Goal: Register for event/course

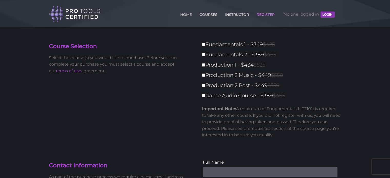
click at [228, 44] on label "Fundamentals 1 - $349 $425" at bounding box center [273, 44] width 142 height 9
click at [206, 44] on input "Fundamentals 1 - $349 $425" at bounding box center [203, 44] width 3 height 3
checkbox input "true"
type input "349"
click at [209, 46] on label "Fundamentals 1 - $349 $425" at bounding box center [273, 44] width 142 height 9
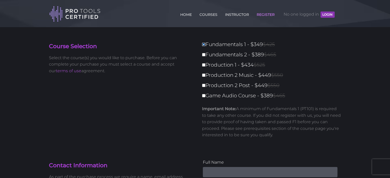
click at [206, 46] on input "Fundamentals 1 - $349 $425" at bounding box center [203, 44] width 3 height 3
checkbox input "false"
type input "0"
click at [208, 94] on label "Game Audio Course - $389 $465" at bounding box center [273, 95] width 142 height 9
click at [206, 94] on input "Game Audio Course - $389 $465" at bounding box center [203, 95] width 3 height 3
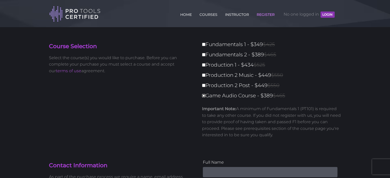
checkbox input "true"
type input "389"
click at [208, 94] on label "Game Audio Course - $389 $465" at bounding box center [273, 95] width 142 height 9
click at [206, 94] on input "Game Audio Course - $389 $465" at bounding box center [203, 95] width 3 height 3
checkbox input "false"
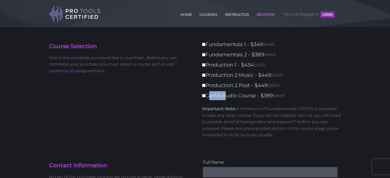
type input "0"
click at [205, 95] on label "Game Audio Course - $389 $465" at bounding box center [273, 95] width 142 height 9
click at [205, 95] on input "Game Audio Course - $389 $465" at bounding box center [203, 95] width 3 height 3
checkbox input "true"
type input "389"
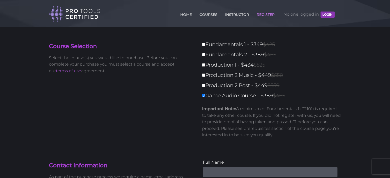
click at [205, 95] on label "Game Audio Course - $389 $465" at bounding box center [273, 95] width 142 height 9
click at [205, 95] on input "Game Audio Course - $389 $465" at bounding box center [203, 95] width 3 height 3
checkbox input "false"
type input "0"
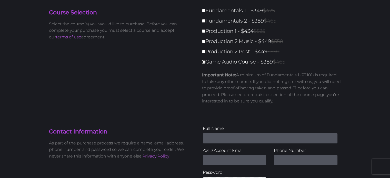
scroll to position [32, 0]
